Goal: Task Accomplishment & Management: Complete application form

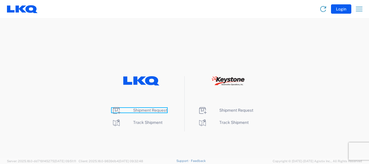
click at [158, 108] on span "Shipment Request" at bounding box center [150, 110] width 34 height 5
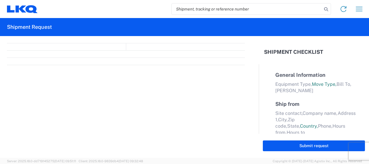
select select "FULL"
select select "LBS"
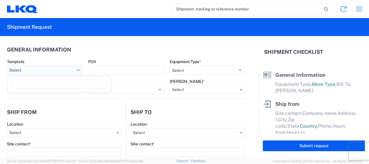
click at [46, 70] on input "Template" at bounding box center [44, 69] width 75 height 9
click at [75, 56] on agx-form-section "General Information Template PO# Equipment Type * Select 53’ Dry Van Flatbed Dr…" at bounding box center [126, 70] width 238 height 55
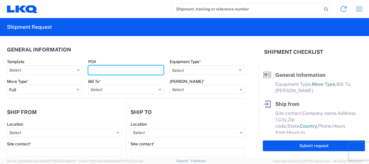
click at [127, 67] on input "PO#" at bounding box center [125, 69] width 75 height 9
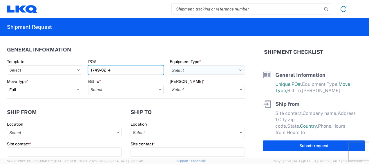
type input "1749-0214"
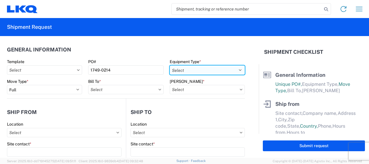
click at [182, 68] on select "Select 53’ Dry Van Flatbed Dropdeck (van) Lowboy (flatbed) Rail" at bounding box center [207, 69] width 75 height 9
select select "STDV"
click at [170, 65] on select "Select 53’ Dry Van Flatbed Dropdeck (van) Lowboy (flatbed) Rail" at bounding box center [207, 69] width 75 height 9
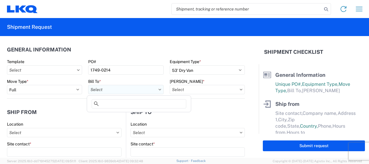
click at [155, 85] on input "Bill To *" at bounding box center [125, 89] width 75 height 9
type input "1760"
click at [107, 115] on div "1760 - LKQ Best Core" at bounding box center [139, 115] width 102 height 9
type input "1760 - LKQ Best Core"
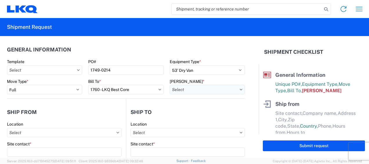
click at [205, 89] on input "[PERSON_NAME] *" at bounding box center [207, 89] width 75 height 9
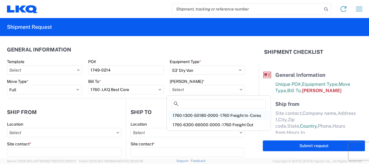
click at [205, 114] on div "1760-1300-50180-0000 - 1760 Freight In - Cores" at bounding box center [219, 115] width 102 height 9
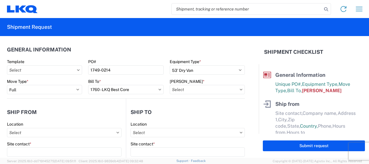
type input "1760-1300-50180-0000 - 1760 Freight In - Cores"
click at [75, 112] on header "Ship from" at bounding box center [66, 111] width 119 height 13
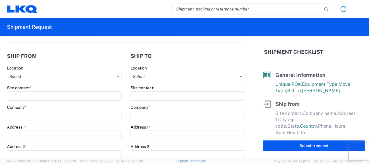
scroll to position [58, 0]
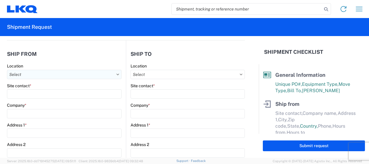
click at [50, 77] on input "Location" at bounding box center [64, 74] width 115 height 9
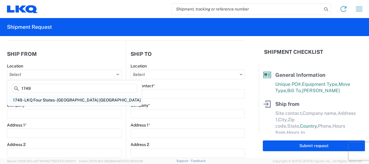
type input "1749"
click at [86, 98] on div "1749 - LKQ Four States - [GEOGRAPHIC_DATA] [GEOGRAPHIC_DATA]" at bounding box center [74, 99] width 132 height 9
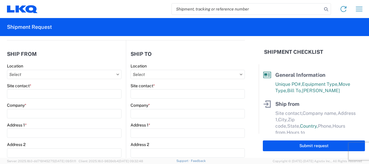
type input "1749 - LKQ Four States - [GEOGRAPHIC_DATA] [GEOGRAPHIC_DATA]"
type input "LKQ Corporation"
type input "[STREET_ADDRESS]"
type input "Joplin"
type input "64801"
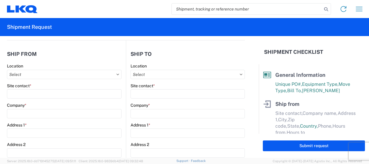
select select "MO"
select select "US"
type input "07:00"
type input "17:00"
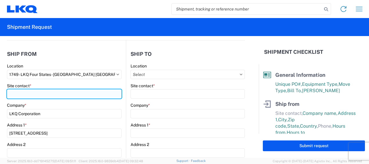
click at [55, 91] on input "Site contact *" at bounding box center [64, 93] width 115 height 9
type input "[PERSON_NAME]"
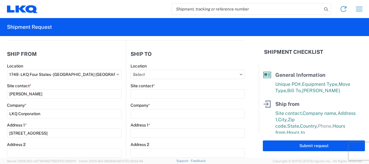
click at [68, 102] on div "Company *" at bounding box center [64, 104] width 115 height 5
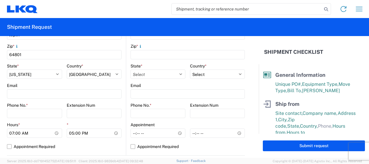
scroll to position [203, 0]
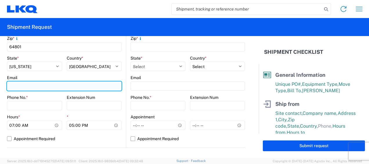
click at [31, 84] on input "Email" at bounding box center [64, 85] width 115 height 9
type input "[EMAIL_ADDRESS][DOMAIN_NAME]"
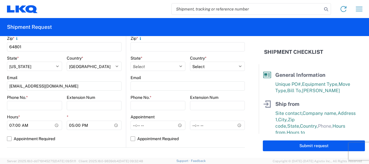
click at [43, 95] on div "Phone No. *" at bounding box center [34, 97] width 55 height 5
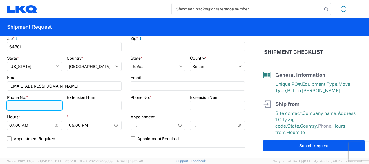
click at [40, 103] on input "Phone No. *" at bounding box center [34, 105] width 55 height 9
type input "4176597737"
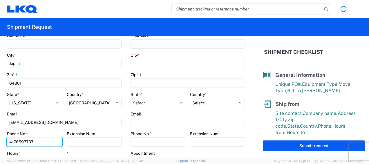
scroll to position [174, 0]
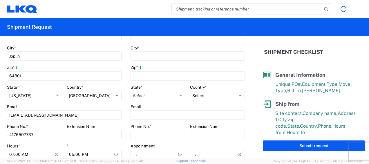
click at [58, 120] on agx-form-control-wrapper-v2 "Email [EMAIL_ADDRESS][DOMAIN_NAME]" at bounding box center [64, 114] width 115 height 20
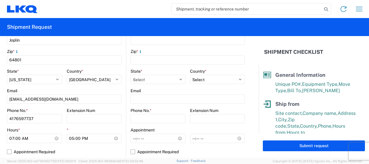
scroll to position [203, 0]
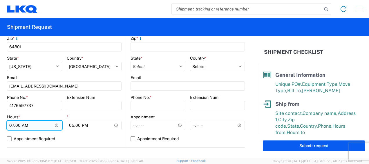
click at [12, 125] on input "07:00" at bounding box center [34, 124] width 55 height 9
type input "09:00"
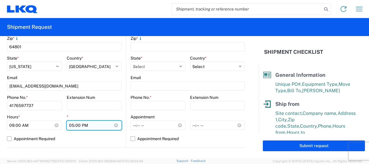
click at [71, 124] on input "17:00" at bounding box center [94, 124] width 55 height 9
type input "14:00"
click at [103, 115] on div "*" at bounding box center [94, 116] width 55 height 5
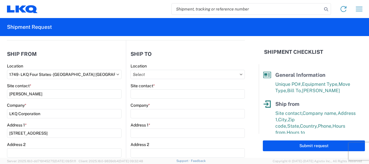
scroll to position [29, 0]
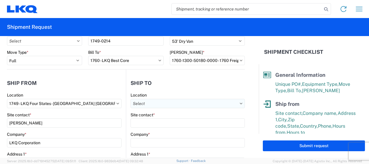
click at [152, 103] on input "Location" at bounding box center [188, 103] width 114 height 9
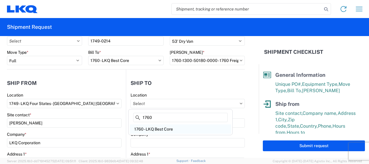
type input "1760"
click at [162, 127] on div "1760 - LKQ Best Core" at bounding box center [181, 128] width 102 height 9
type input "1760 - LKQ Best Core"
type input "LKQ Corporation"
type input "[STREET_ADDRESS]"
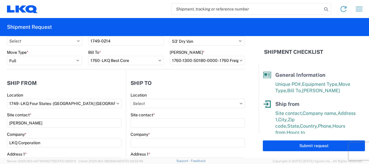
type input "[GEOGRAPHIC_DATA]"
type input "77038"
select select "US"
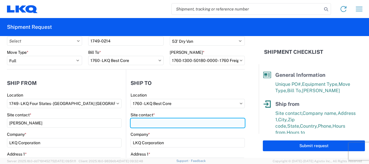
click at [149, 127] on input "Site contact *" at bounding box center [188, 122] width 114 height 9
type input "[PERSON_NAME]"
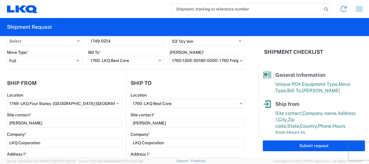
click at [178, 114] on div "Site contact *" at bounding box center [188, 114] width 114 height 5
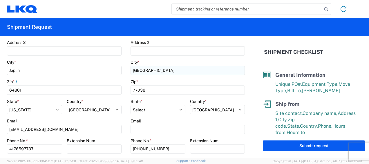
scroll to position [174, 0]
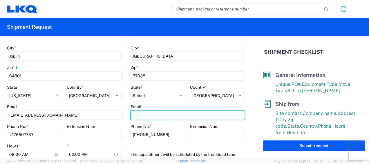
click at [145, 114] on input "Email" at bounding box center [188, 114] width 114 height 9
type input "[EMAIL_ADDRESS][DOMAIN_NAME]"
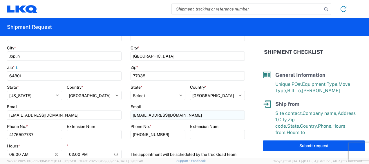
type input "[PERSON_NAME]"
click at [172, 125] on div "Phone No. *" at bounding box center [158, 126] width 55 height 5
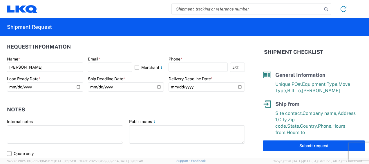
scroll to position [319, 0]
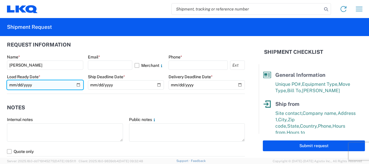
click at [77, 86] on input "date" at bounding box center [45, 84] width 76 height 9
type input "[DATE]"
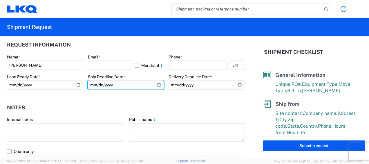
click at [152, 86] on input "date" at bounding box center [126, 84] width 76 height 9
click at [156, 86] on input "date" at bounding box center [126, 84] width 76 height 9
type input "[DATE]"
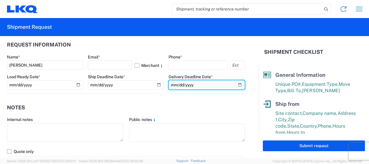
click at [236, 86] on input "date" at bounding box center [207, 84] width 76 height 9
type input "[DATE]"
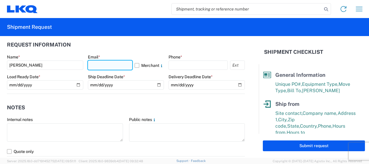
click at [105, 65] on input "text" at bounding box center [110, 64] width 45 height 9
type input "[EMAIL_ADDRESS][DOMAIN_NAME]"
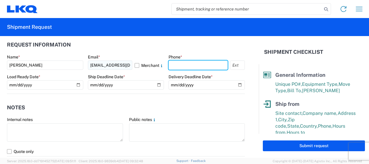
type input "4176597737"
click at [135, 75] on div "Ship Deadline Date *" at bounding box center [126, 76] width 76 height 5
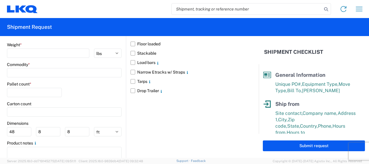
scroll to position [522, 0]
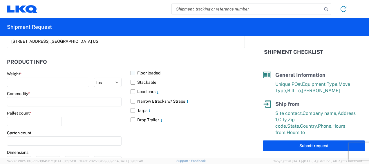
click at [132, 71] on label "Floor loaded" at bounding box center [188, 72] width 114 height 9
click at [0, 0] on input "Floor loaded" at bounding box center [0, 0] width 0 height 0
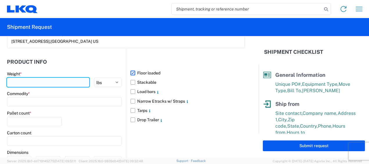
click at [60, 84] on input "number" at bounding box center [48, 81] width 82 height 9
type input "40000"
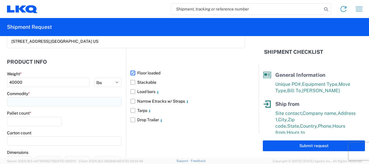
click at [65, 100] on input at bounding box center [64, 101] width 115 height 9
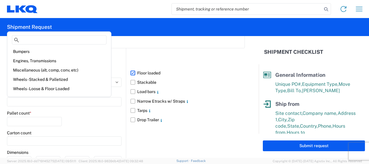
click at [43, 61] on div "Engines, Transmissions" at bounding box center [59, 60] width 102 height 9
type input "Engines, Transmissions"
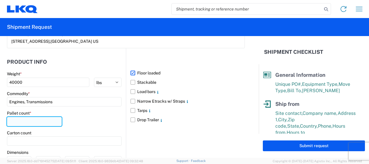
click at [38, 118] on input "number" at bounding box center [34, 121] width 55 height 9
type input "30"
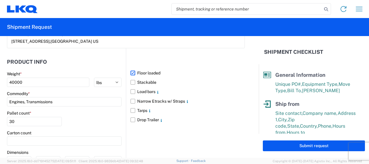
click at [105, 121] on div "Pallet count * 30" at bounding box center [64, 120] width 115 height 20
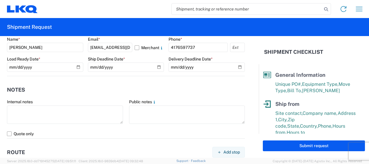
scroll to position [311, 0]
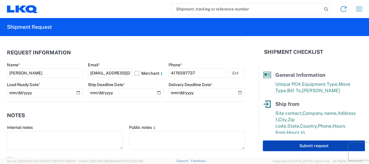
click at [289, 143] on button "Submit request" at bounding box center [314, 145] width 102 height 11
select select "US"
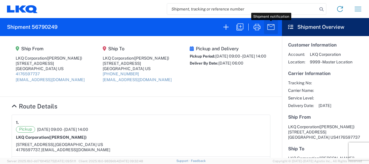
click at [268, 28] on icon "button" at bounding box center [270, 26] width 9 height 9
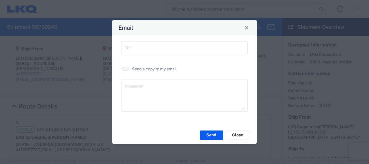
click at [194, 51] on input "text" at bounding box center [184, 47] width 119 height 10
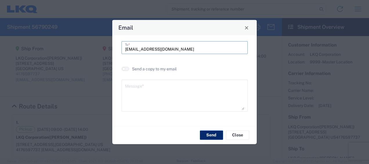
type input "[EMAIL_ADDRESS][DOMAIN_NAME]"
click at [204, 135] on button "Send" at bounding box center [211, 134] width 23 height 9
